Goal: Task Accomplishment & Management: Manage account settings

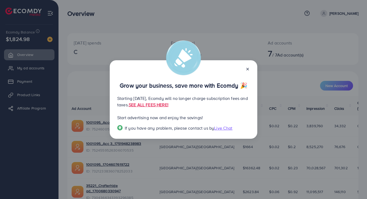
click at [248, 69] on line at bounding box center [247, 69] width 2 height 2
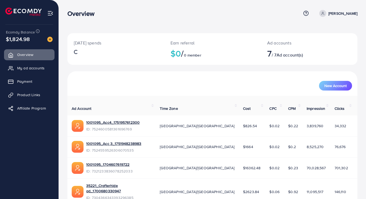
click at [43, 69] on span "My ad accounts" at bounding box center [30, 67] width 27 height 5
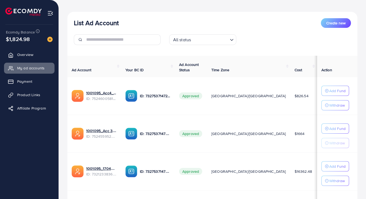
scroll to position [52, 0]
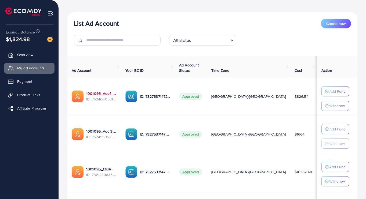
click at [94, 92] on link "1001095_Acc4_1751957612300" at bounding box center [101, 93] width 31 height 5
click at [337, 91] on p "Add Fund" at bounding box center [337, 91] width 16 height 6
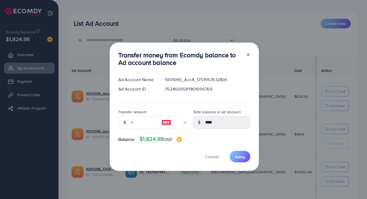
click at [254, 58] on div "Transfer money from Ecomdy balance to Ad account balance Ad Account Name 100109…" at bounding box center [184, 107] width 149 height 129
click at [247, 55] on line at bounding box center [248, 55] width 2 height 2
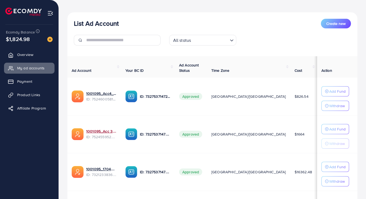
click at [93, 132] on link "1001095_Acc 3_1751948238983" at bounding box center [101, 131] width 31 height 5
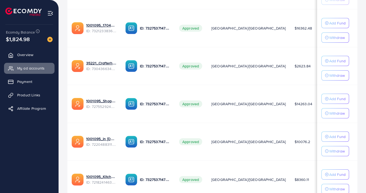
scroll to position [241, 0]
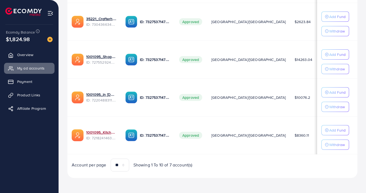
click at [97, 132] on link "1001095_Kitchenlyst_1680641549988" at bounding box center [101, 132] width 31 height 5
